Goal: Task Accomplishment & Management: Complete application form

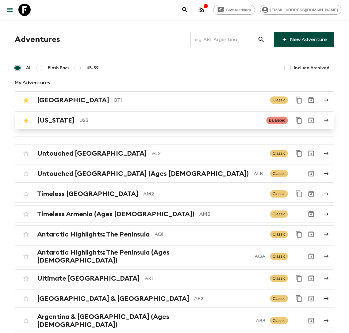
click at [83, 122] on p "US3" at bounding box center [170, 120] width 182 height 7
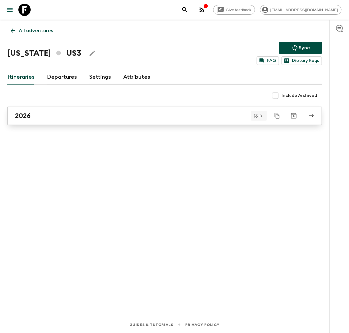
click at [73, 116] on div "2026" at bounding box center [158, 116] width 287 height 8
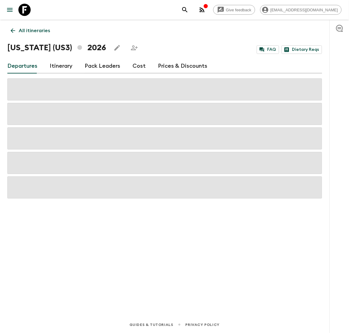
click at [61, 68] on link "Itinerary" at bounding box center [61, 66] width 23 height 15
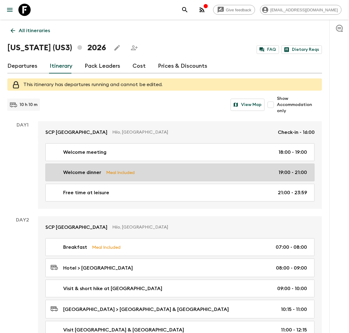
click at [86, 169] on p "Welcome dinner" at bounding box center [82, 172] width 38 height 7
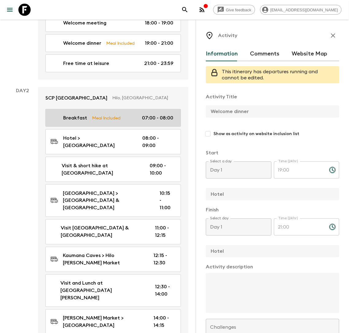
scroll to position [151, 0]
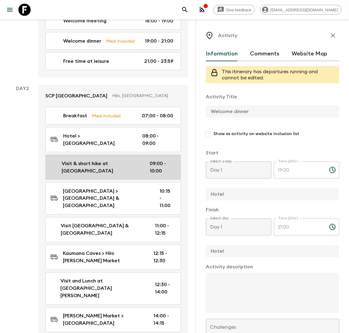
click at [106, 160] on p "Visit & short hike at [GEOGRAPHIC_DATA]" at bounding box center [101, 167] width 78 height 15
type input "Visit & short hike at [GEOGRAPHIC_DATA]"
type input "[GEOGRAPHIC_DATA]"
checkbox input "false"
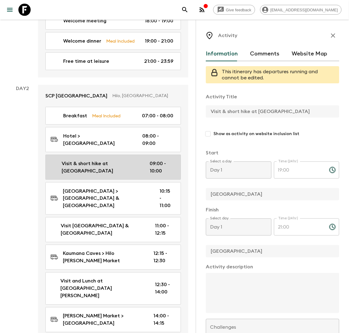
type input "Day 2"
type input "09:00"
type input "Day 2"
type input "10:00"
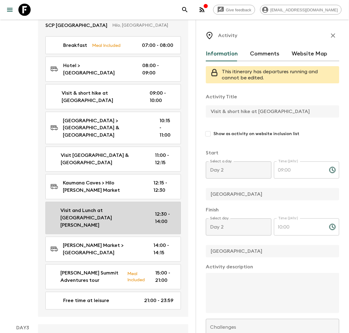
scroll to position [222, 0]
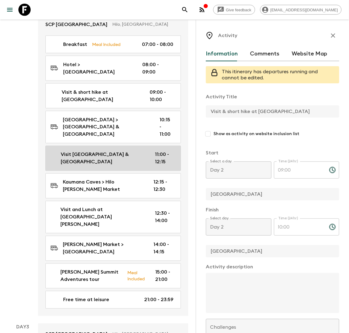
click at [106, 151] on p "Visit [GEOGRAPHIC_DATA] & [GEOGRAPHIC_DATA]" at bounding box center [103, 158] width 84 height 15
type input "Visit [GEOGRAPHIC_DATA] & [GEOGRAPHIC_DATA]"
type input "[GEOGRAPHIC_DATA]"
type input "11:00"
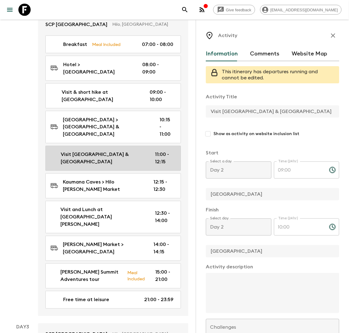
type input "12:15"
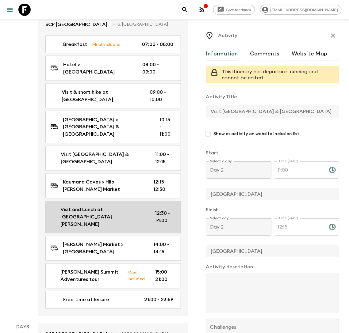
click at [104, 206] on p "Visit and Lunch at [GEOGRAPHIC_DATA][PERSON_NAME]" at bounding box center [102, 217] width 85 height 22
type input "Visit and Lunch at [GEOGRAPHIC_DATA][PERSON_NAME]"
type input "[PERSON_NAME] Market"
type textarea "Lunch on own"
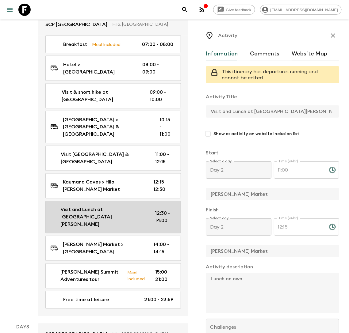
type input "12:30"
type input "14:00"
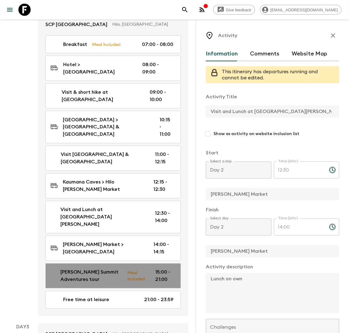
click at [91, 269] on p "[PERSON_NAME] Summit Adventures tour" at bounding box center [91, 276] width 62 height 15
type input "[PERSON_NAME] Summit Adventures tour"
type input "Hilo"
type textarea "Lore ip do si amet Conse Adi Elitse Doeiusmodt Inci ut lab et dol magn aliquae …"
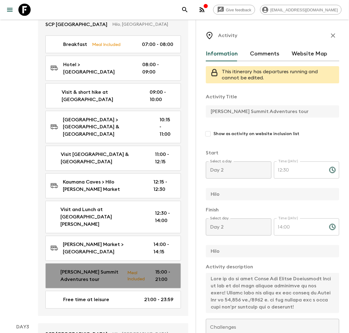
checkbox input "true"
type textarea "Packed dinner"
type input "15:00"
type input "21:00"
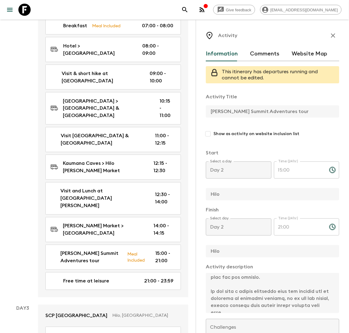
scroll to position [242, 0]
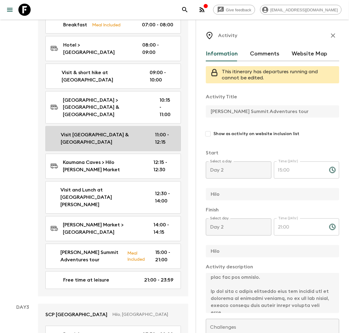
click at [82, 131] on p "Visit [GEOGRAPHIC_DATA] & [GEOGRAPHIC_DATA]" at bounding box center [103, 138] width 84 height 15
type input "Visit [GEOGRAPHIC_DATA] & [GEOGRAPHIC_DATA]"
type input "[GEOGRAPHIC_DATA]"
checkbox input "false"
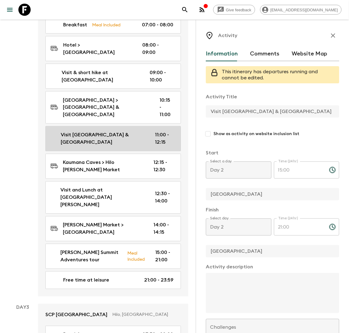
type input "11:00"
type input "12:15"
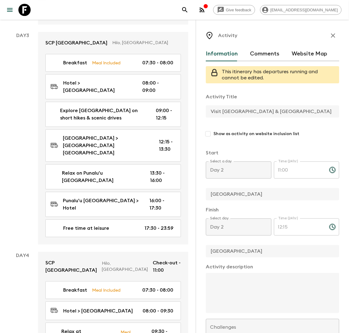
scroll to position [515, 0]
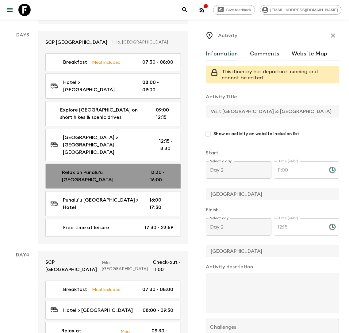
click at [91, 169] on p "Relax on Punalu'u [GEOGRAPHIC_DATA]" at bounding box center [101, 176] width 78 height 15
type input "Relax on Punalu'u [GEOGRAPHIC_DATA]"
type input "Punalu'u [GEOGRAPHIC_DATA]"
type textarea "Punalu'u Beach is known for its iconic black sand, created by volcanic activity…"
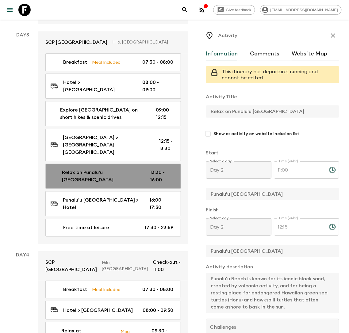
type input "Day 3"
type input "13:30"
type input "Day 3"
type input "16:00"
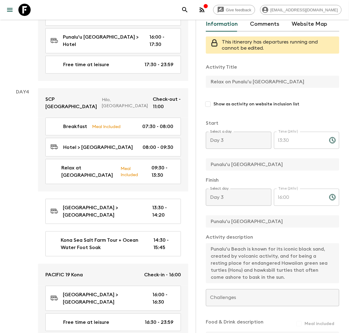
scroll to position [680, 0]
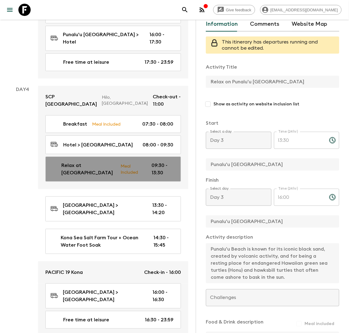
click at [102, 162] on p "Relax at [GEOGRAPHIC_DATA]" at bounding box center [88, 169] width 54 height 15
type input "Relax at [GEOGRAPHIC_DATA]"
type input "[GEOGRAPHIC_DATA]"
type textarea "[GEOGRAPHIC_DATA] is known for being one of the Big Island's largest and most b…"
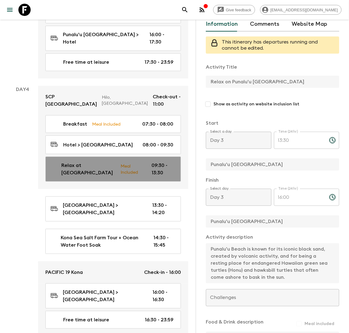
checkbox input "true"
type textarea "Lunch at [GEOGRAPHIC_DATA]"
type input "Day 4"
type input "09:30"
type input "Day 4"
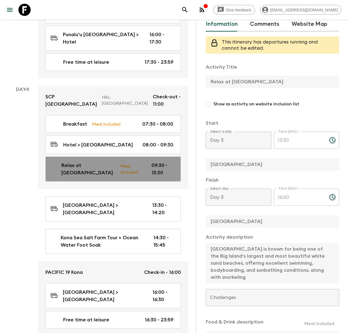
type input "13:30"
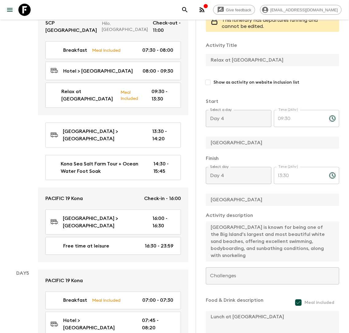
scroll to position [763, 0]
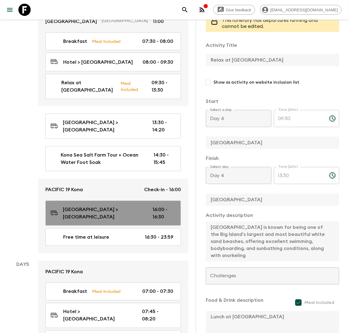
click at [105, 206] on p "[GEOGRAPHIC_DATA] > [GEOGRAPHIC_DATA]" at bounding box center [103, 213] width 80 height 15
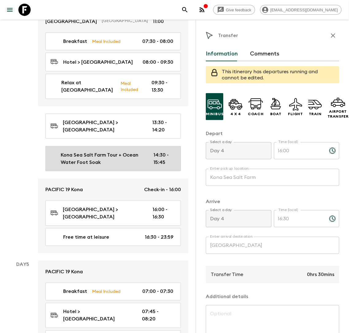
click at [102, 151] on p "Kona Sea Salt Farm Tour + Ocean Water Foot Soak" at bounding box center [102, 158] width 83 height 15
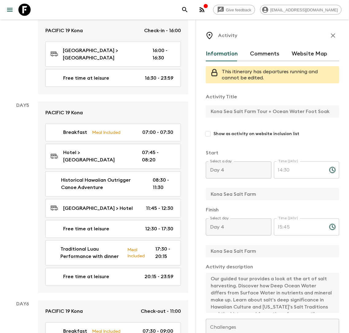
scroll to position [923, 0]
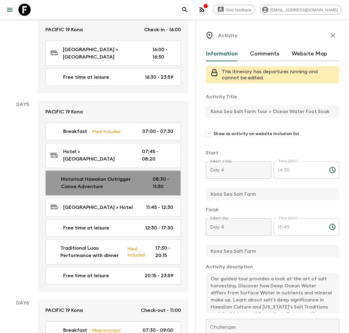
click at [113, 176] on p "Historical Hawaiian Outrigger Canoe Adventure" at bounding box center [102, 183] width 82 height 15
type input "Historical Hawaiian Outrigger Canoe Adventure"
type input "Kealakekua Bay"
type textarea "An outrigger excursion is the best way to experience the beauty of Hawaiian sho…"
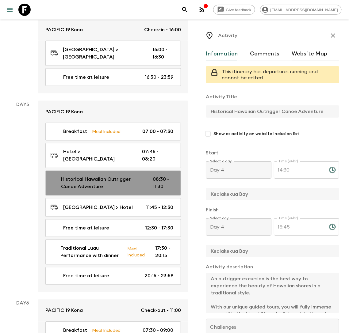
type input "Day 5"
type input "08:30"
type input "Day 5"
type input "11:30"
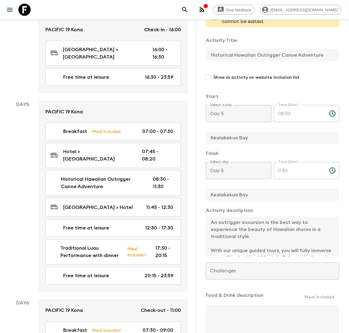
scroll to position [14, 0]
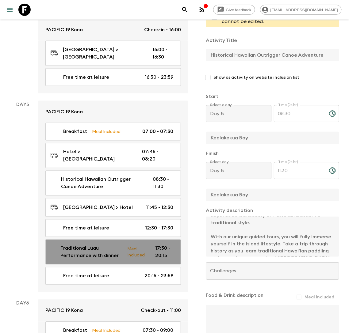
click at [113, 245] on p "Traditional Luau Performance with dinner" at bounding box center [91, 252] width 62 height 15
type input "Traditional Luau Performance with dinner"
type input "Hotel"
type textarea "A luau is a traditional Hawaiian feast featuring vibrant music, captivating hul…"
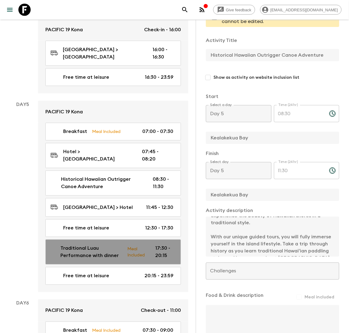
checkbox input "true"
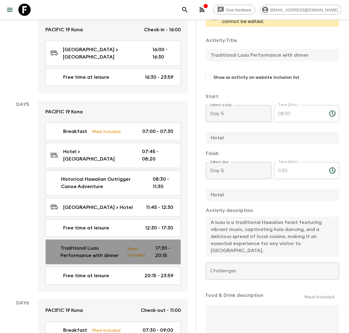
type input "17:30"
type input "20:15"
